Goal: Task Accomplishment & Management: Use online tool/utility

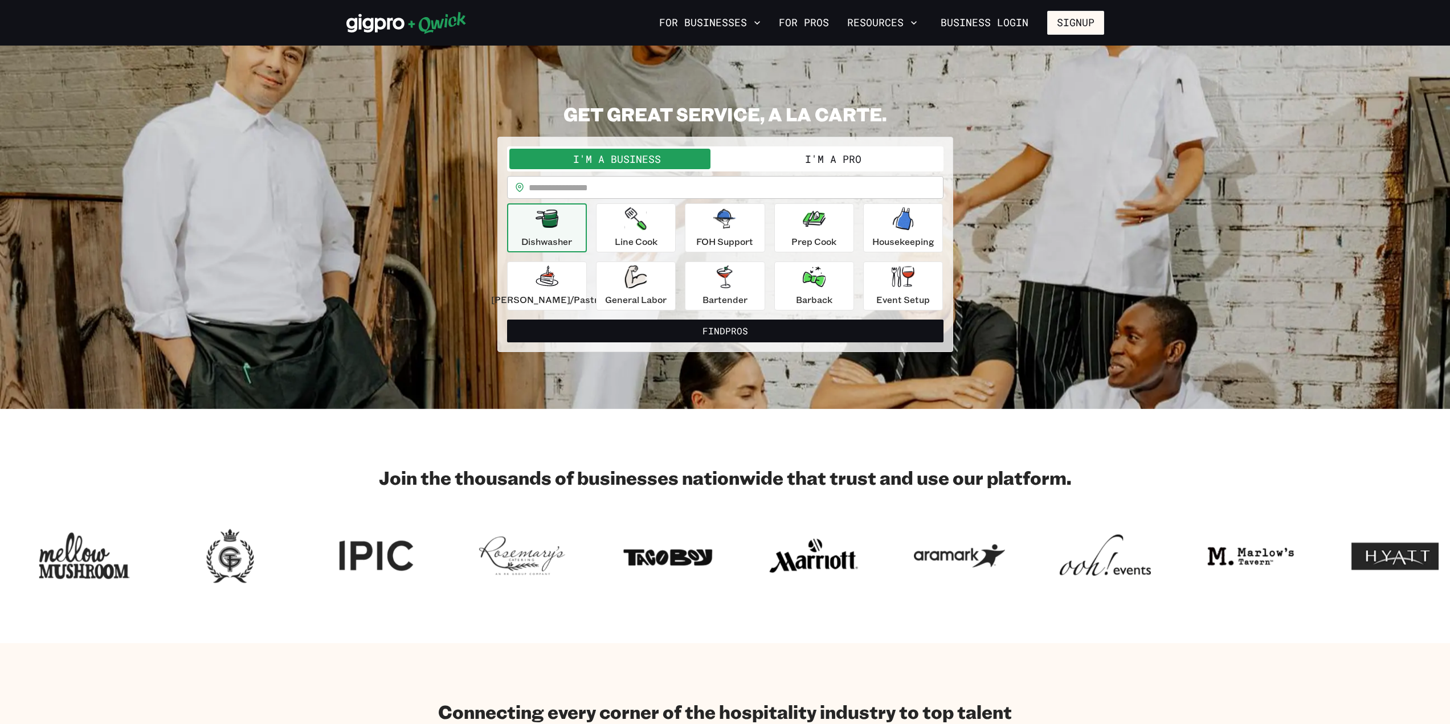
click at [826, 160] on button "I'm a Pro" at bounding box center [833, 159] width 216 height 21
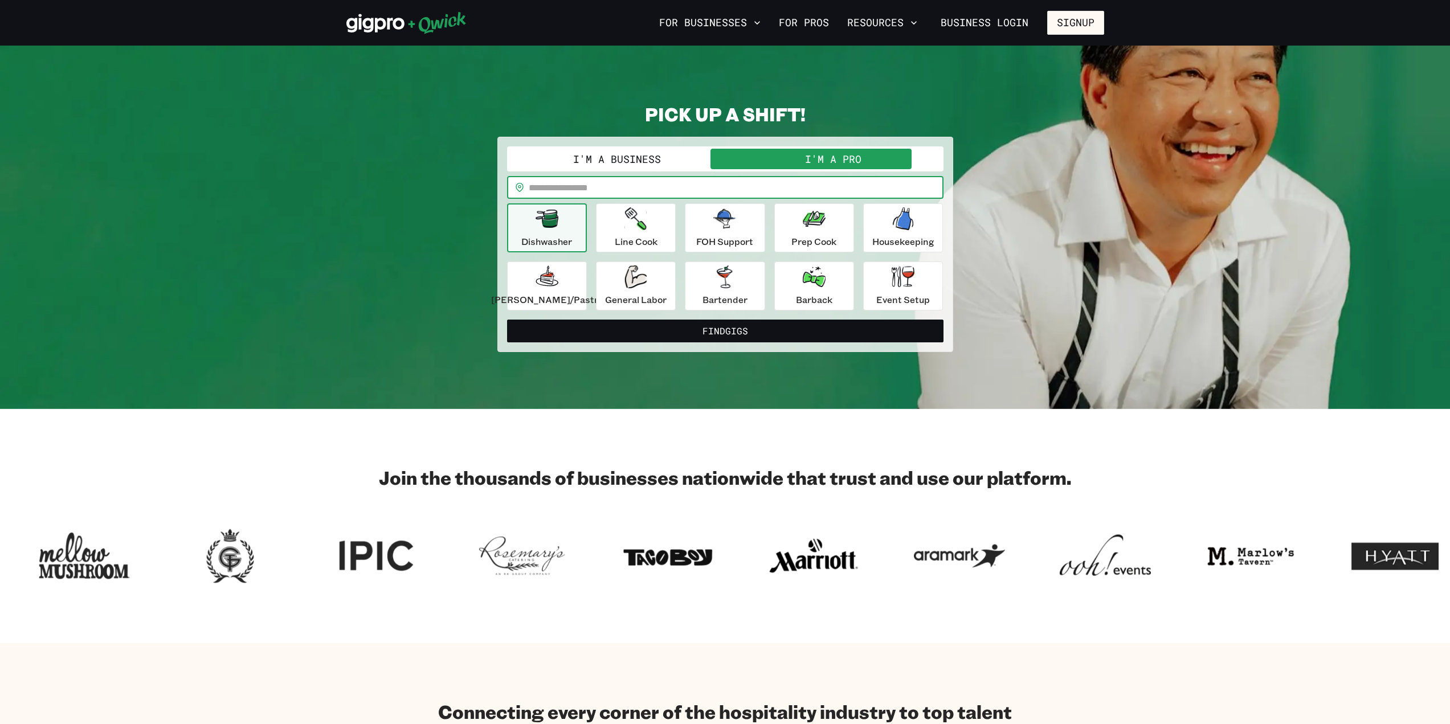
click at [659, 186] on input "text" at bounding box center [736, 187] width 415 height 23
type input "*****"
click at [595, 256] on div "Dishwasher Line Cook FOH Support Prep Cook Housekeeping [PERSON_NAME]/Pastry Ge…" at bounding box center [725, 256] width 436 height 107
click at [647, 235] on p "Line Cook" at bounding box center [636, 242] width 43 height 14
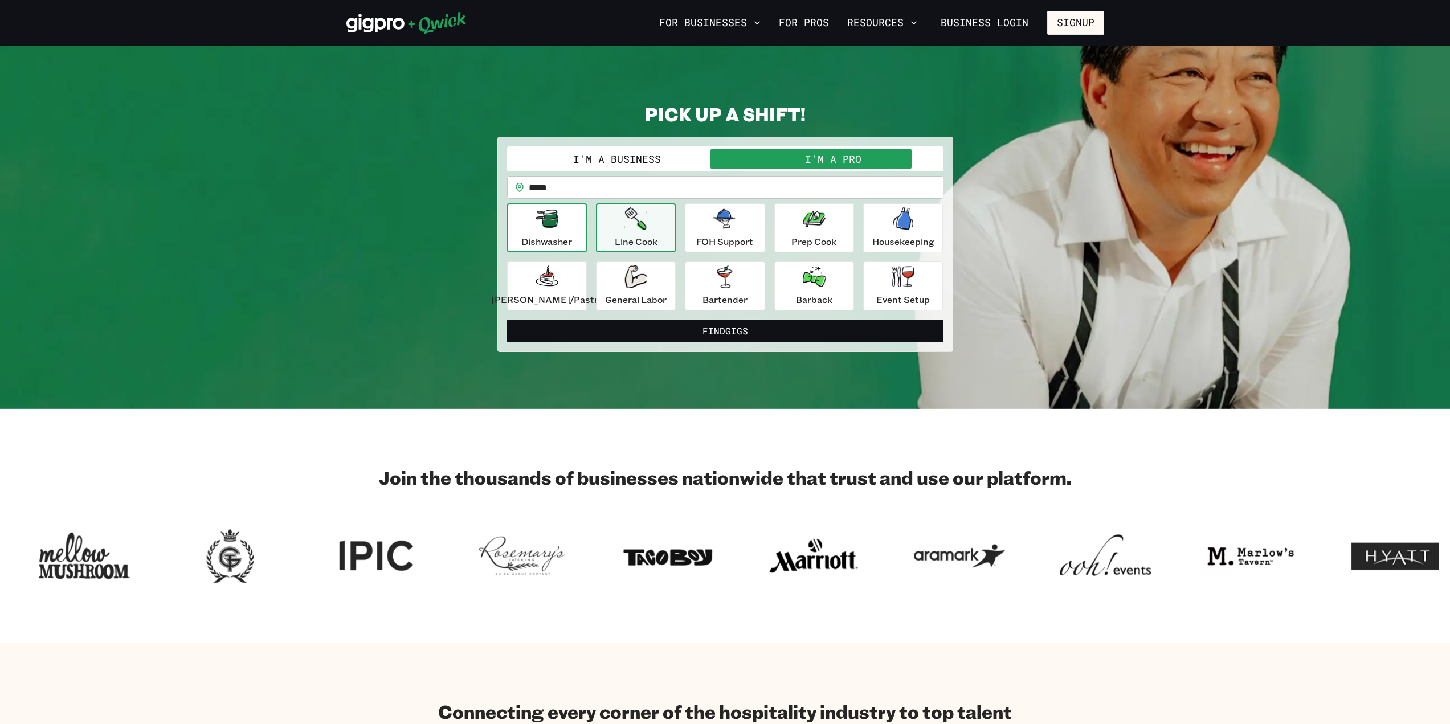
click at [570, 236] on p "Dishwasher" at bounding box center [546, 242] width 51 height 14
click at [608, 265] on button "General Labor" at bounding box center [636, 286] width 80 height 49
click at [771, 252] on div "Dishwasher Line Cook FOH Support Prep Cook Housekeeping [PERSON_NAME]/Pastry Ge…" at bounding box center [725, 256] width 436 height 107
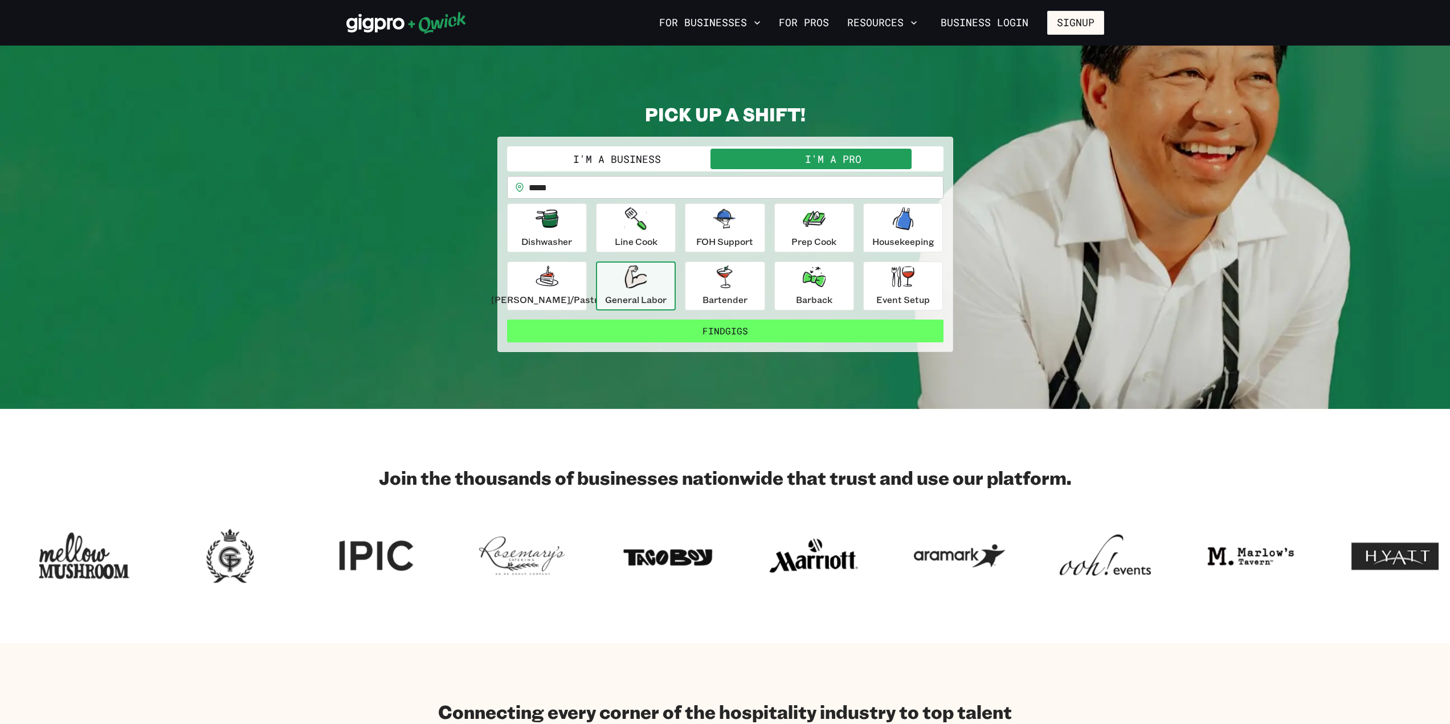
click at [755, 325] on button "Find Gigs" at bounding box center [725, 331] width 436 height 23
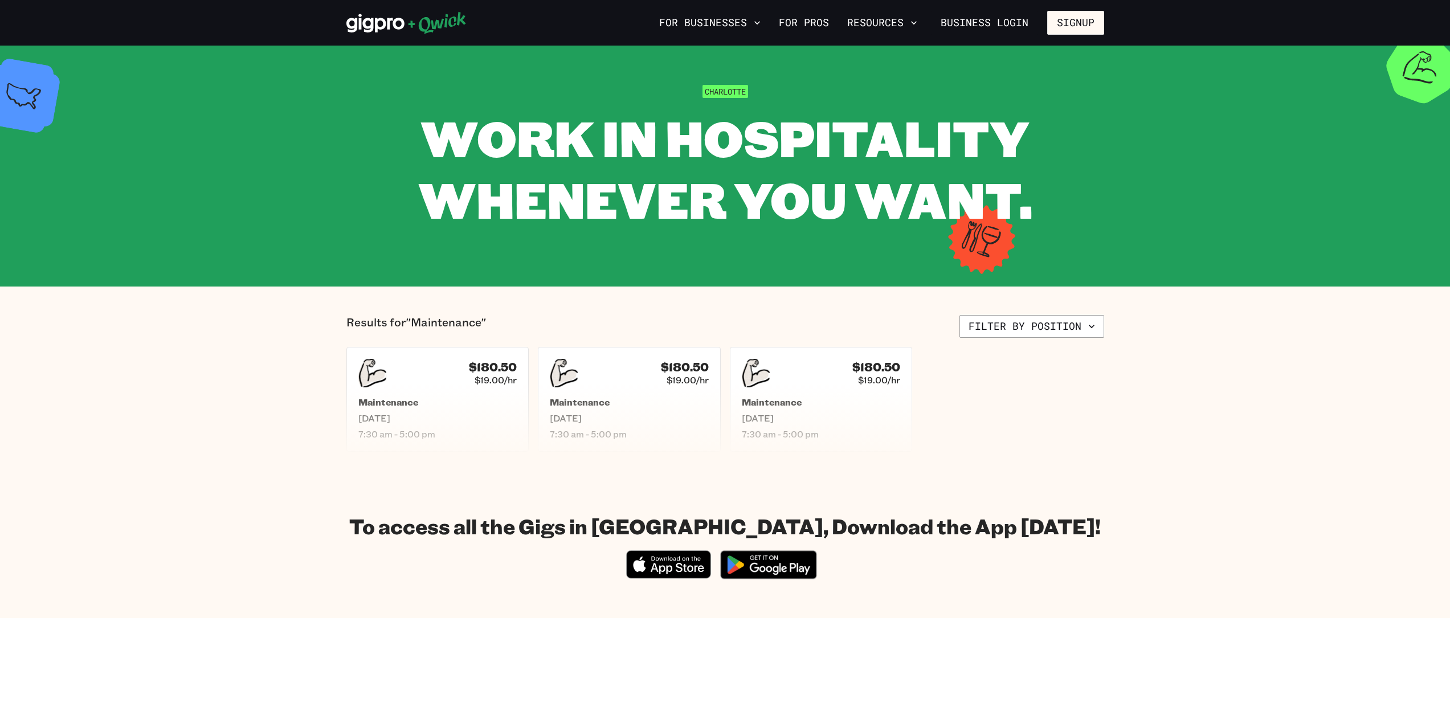
scroll to position [57, 0]
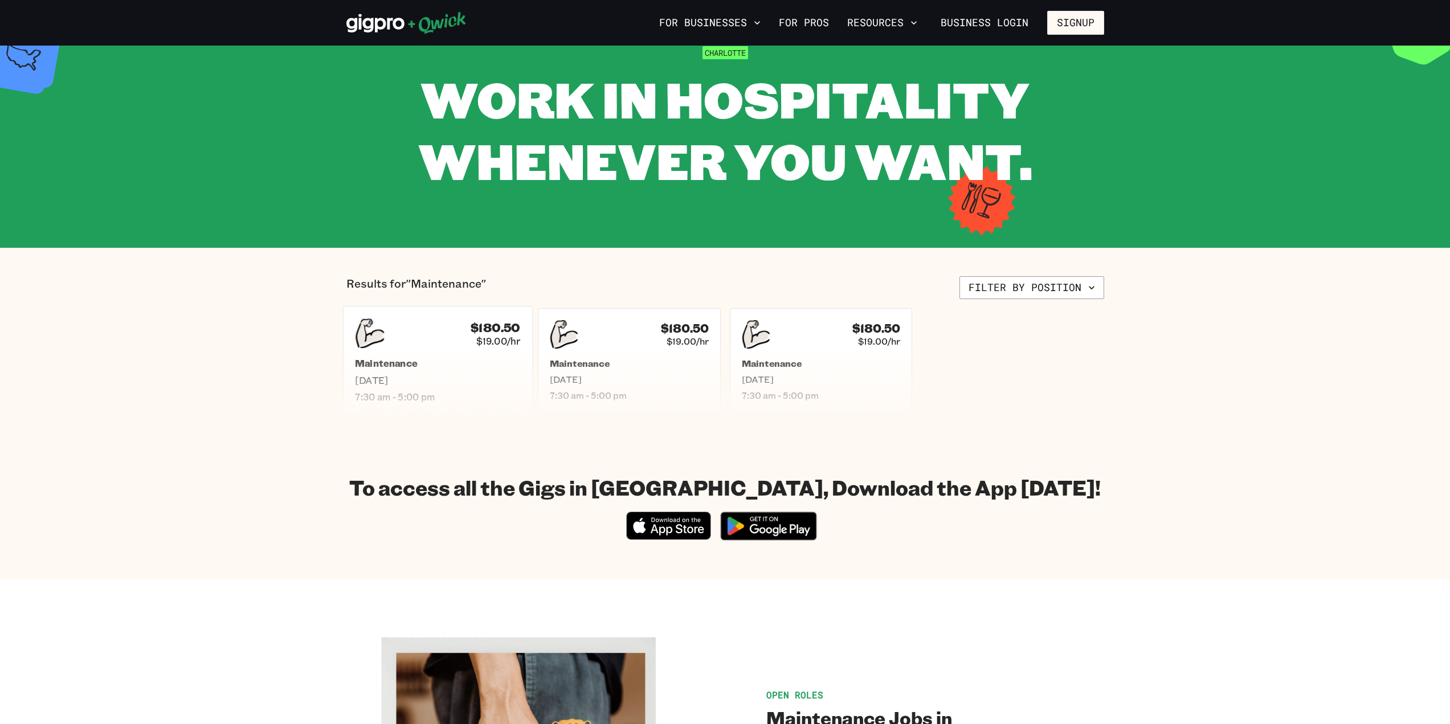
click at [454, 367] on h5 "Maintenance" at bounding box center [437, 364] width 165 height 12
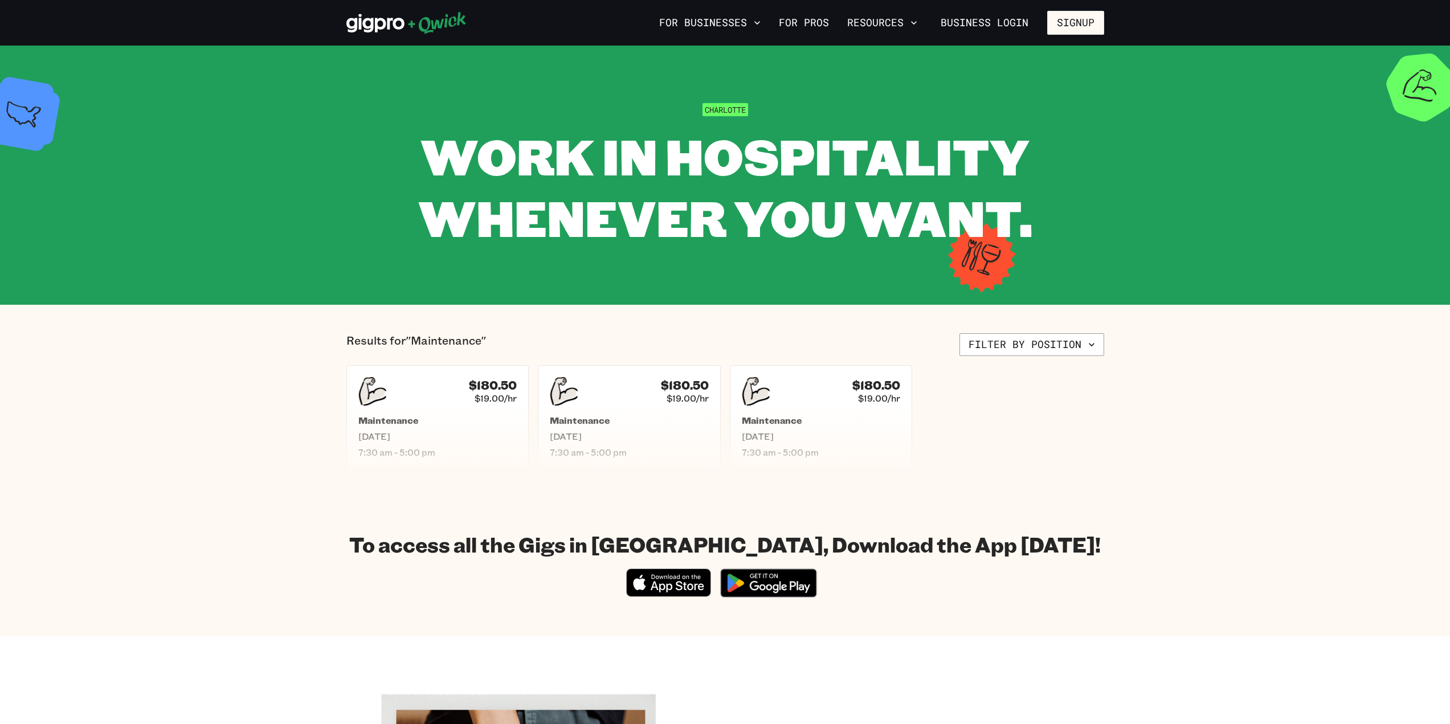
click at [390, 26] on icon at bounding box center [406, 22] width 120 height 23
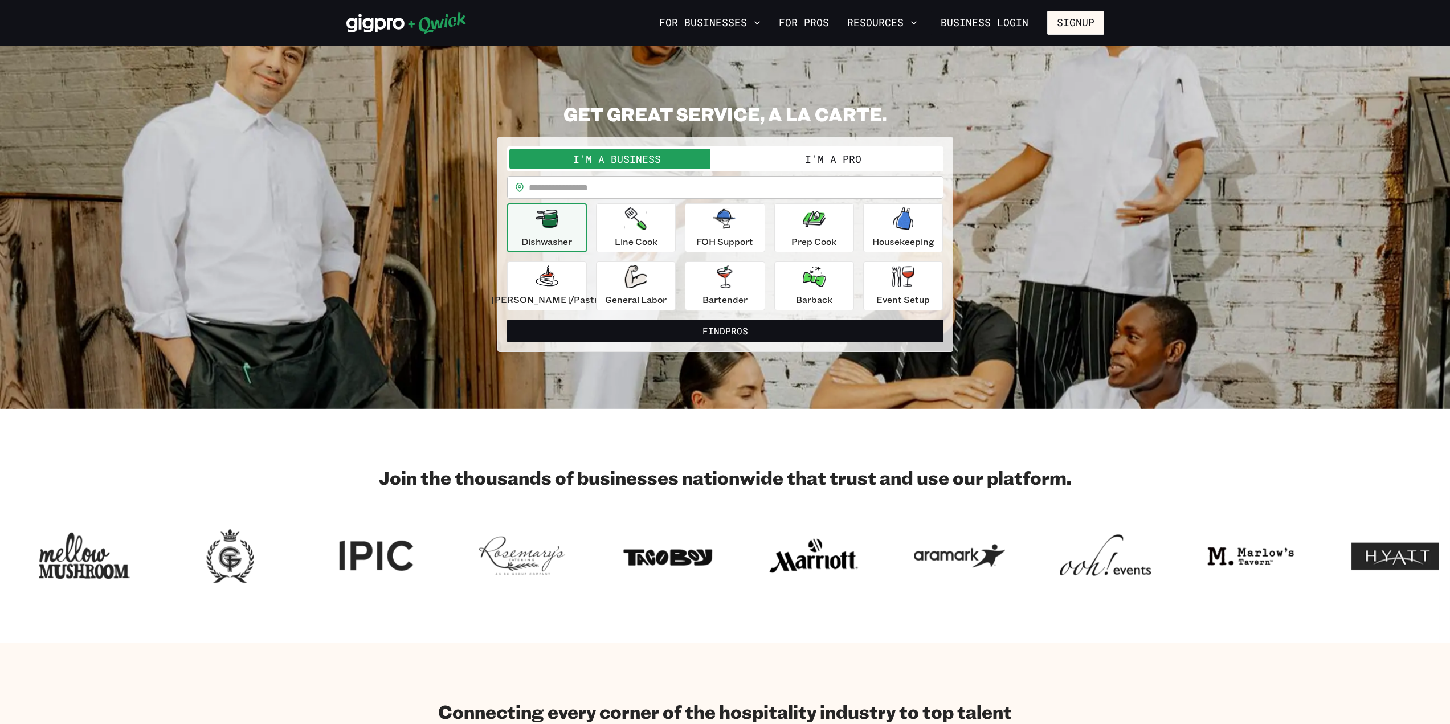
click at [806, 177] on input "text" at bounding box center [736, 187] width 415 height 23
click at [812, 164] on button "I'm a Pro" at bounding box center [833, 159] width 216 height 21
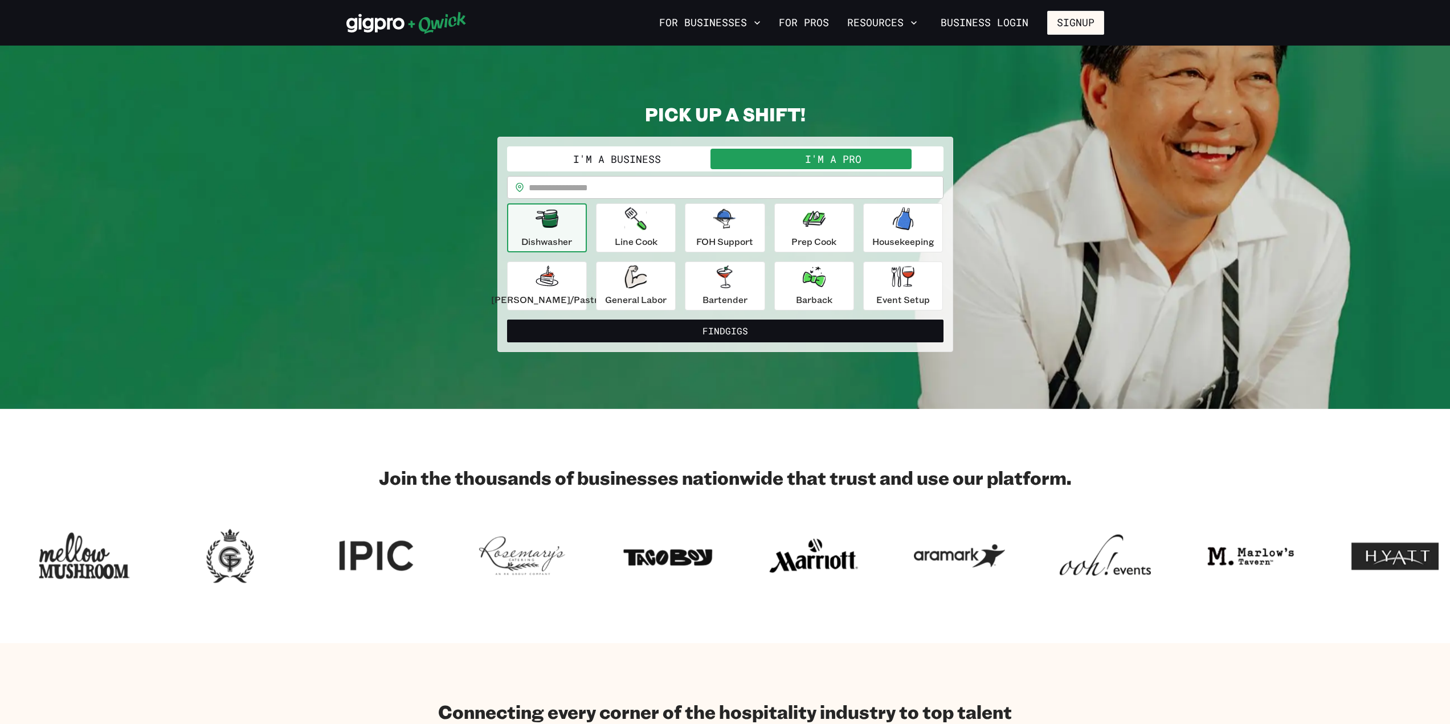
click at [606, 185] on input "text" at bounding box center [736, 187] width 415 height 23
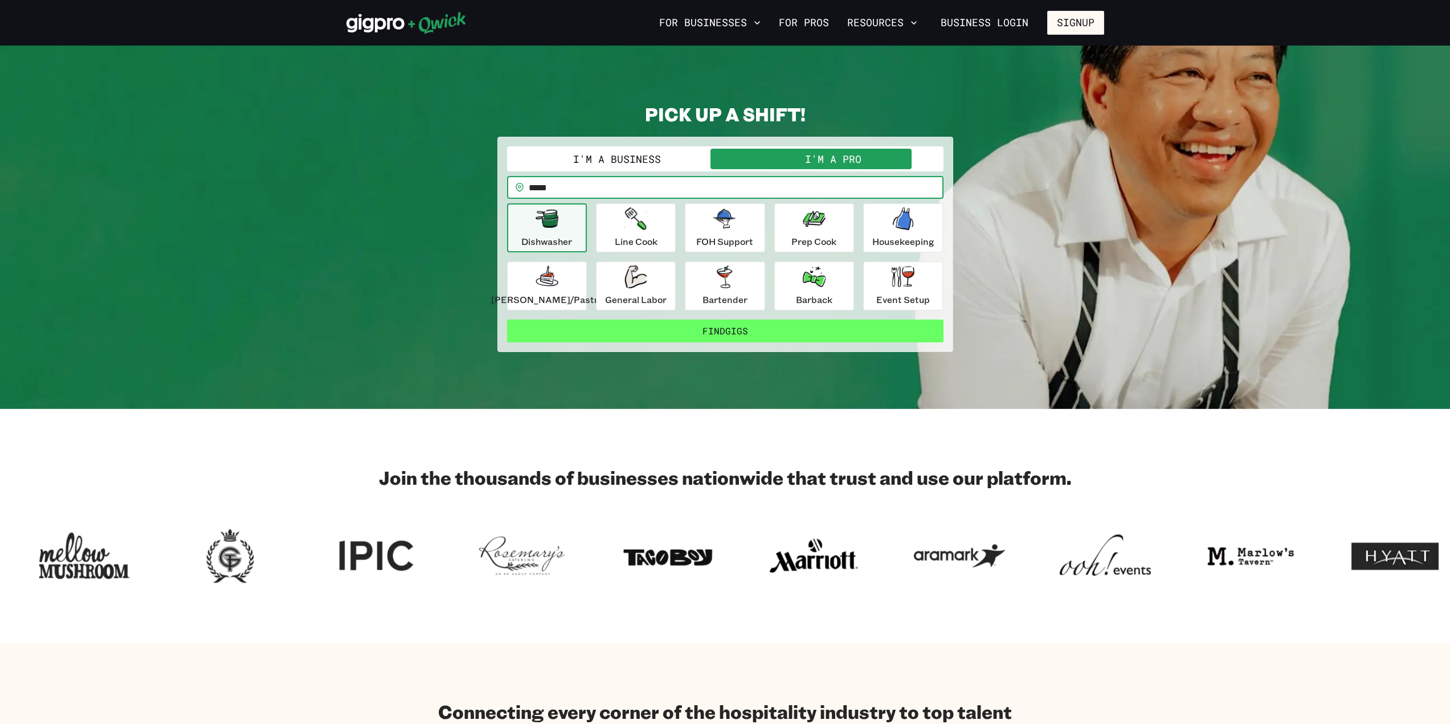
type input "*****"
click at [690, 334] on button "Find Gigs" at bounding box center [725, 331] width 436 height 23
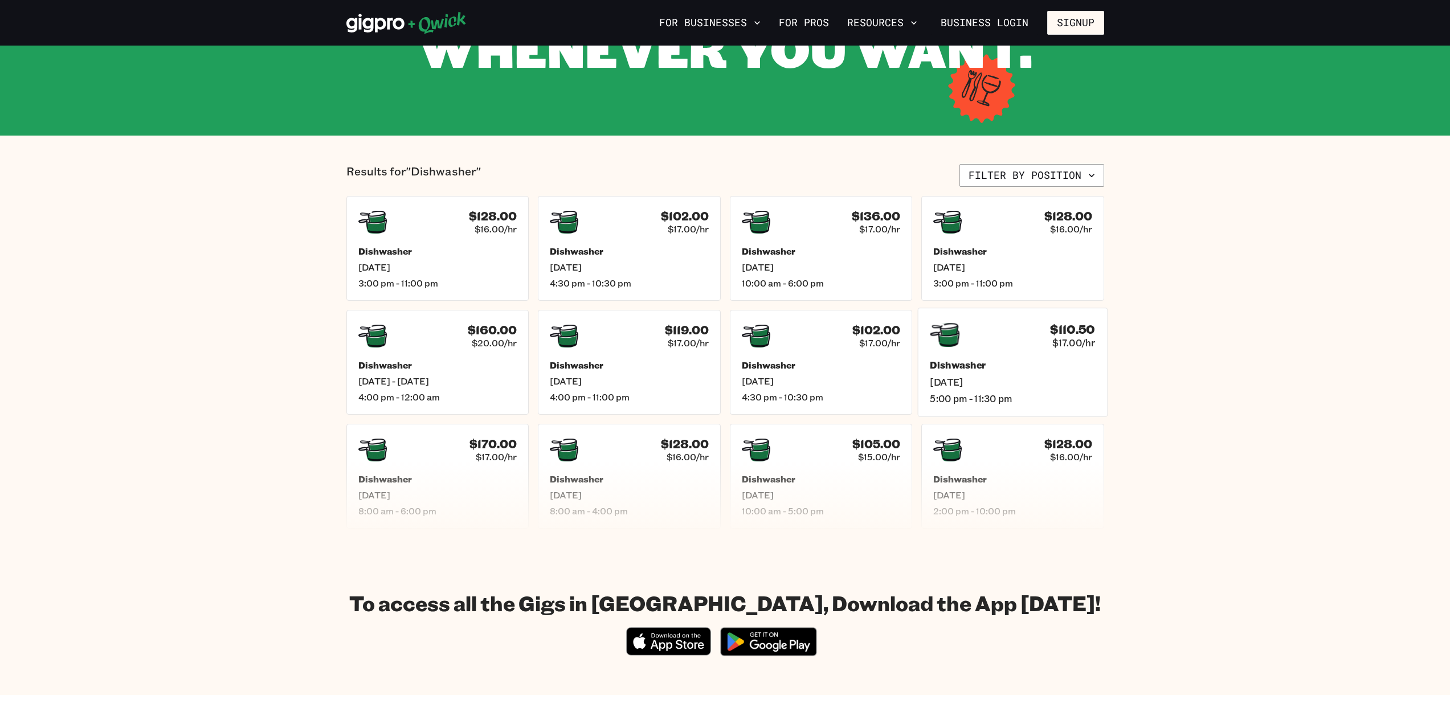
scroll to position [171, 0]
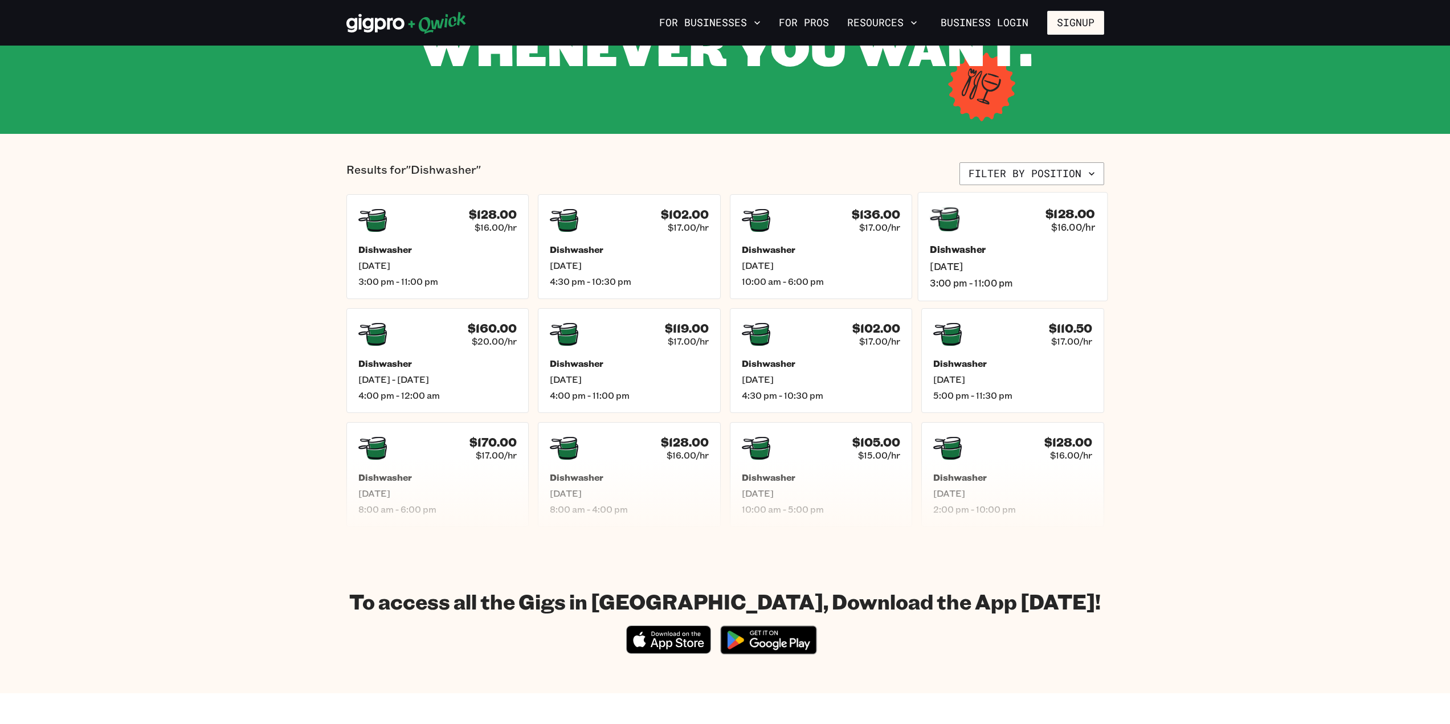
click at [1047, 246] on h5 "Dishwasher" at bounding box center [1012, 250] width 165 height 12
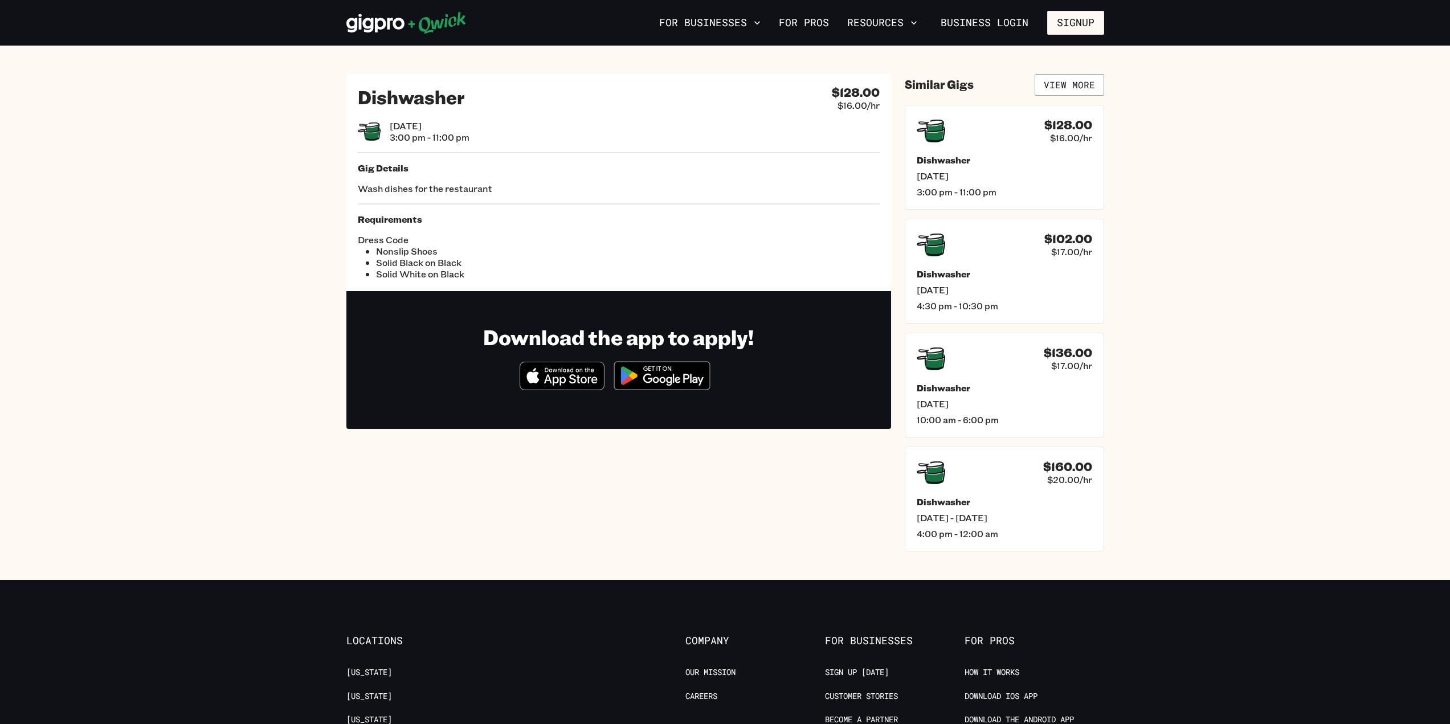
drag, startPoint x: 567, startPoint y: 224, endPoint x: 565, endPoint y: 215, distance: 9.6
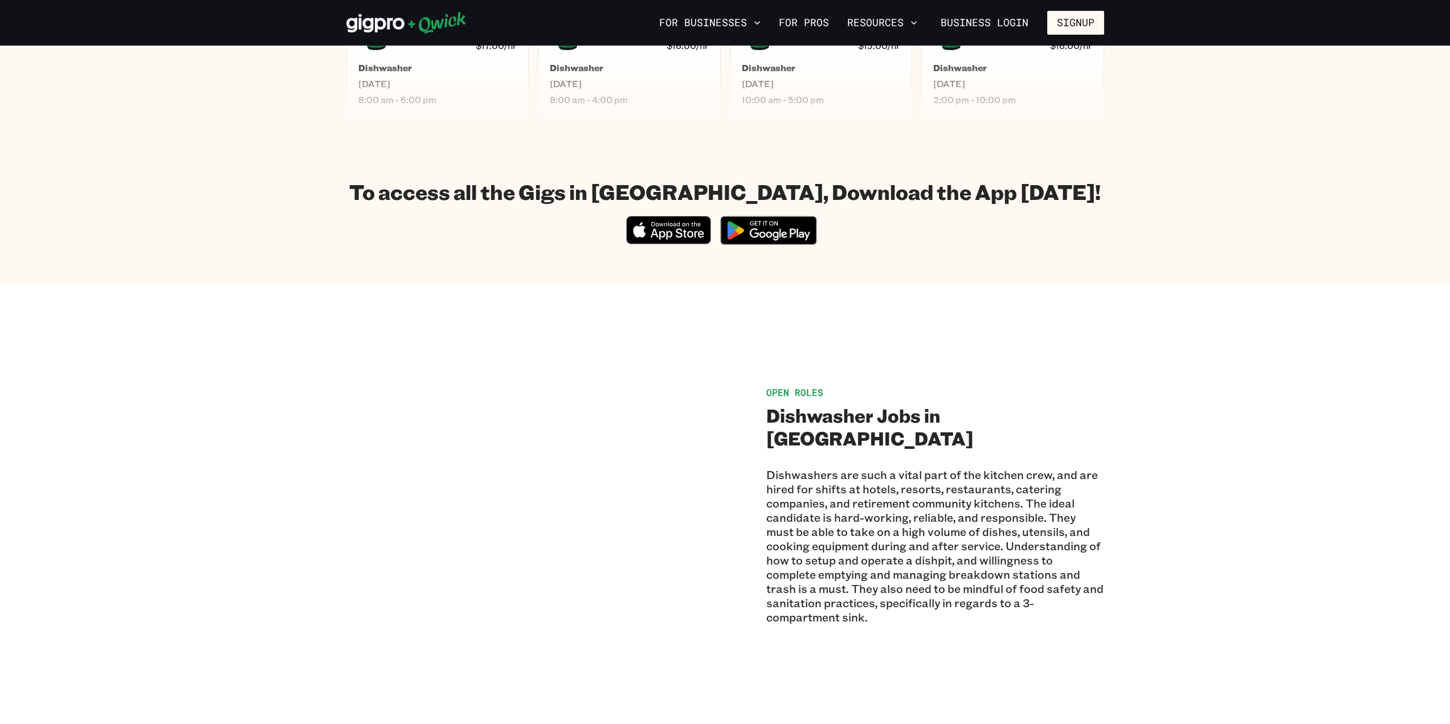
scroll to position [249, 0]
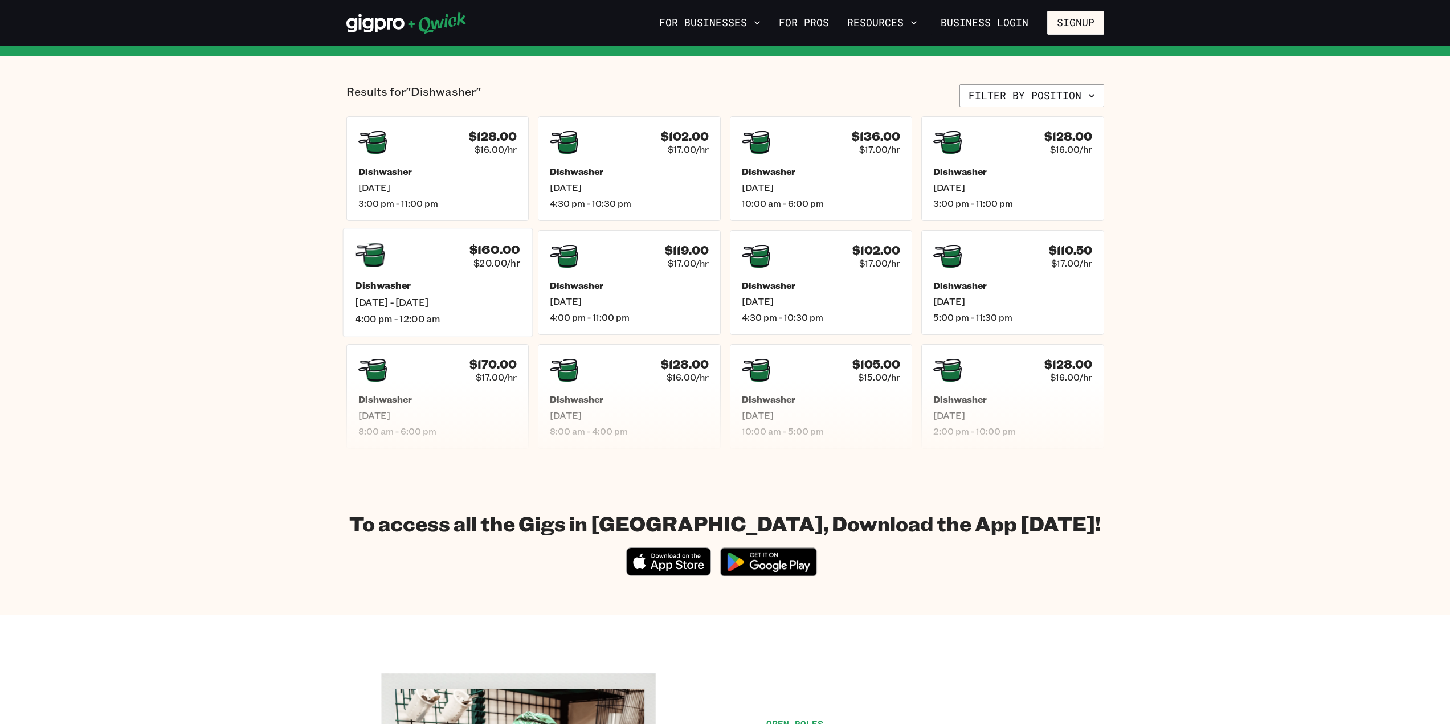
click at [446, 274] on div "$160.00 $20.00/hr Dishwasher [DATE] - [DATE] 4:00 pm - 12:00 am" at bounding box center [437, 282] width 190 height 109
